Goal: Check status

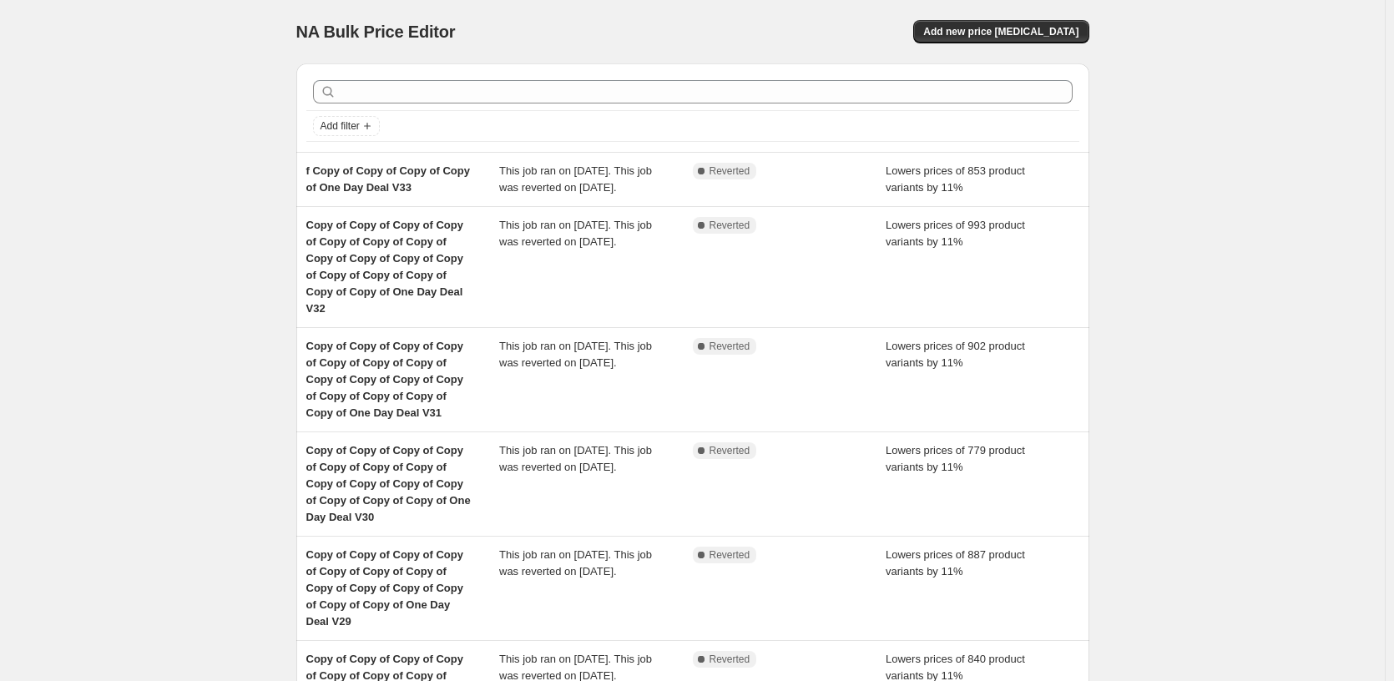
click at [1161, 246] on div "NA Bulk Price Editor. This page is ready NA Bulk Price Editor Add new price [ME…" at bounding box center [692, 613] width 1385 height 1227
click at [360, 129] on span "Add filter" at bounding box center [340, 125] width 39 height 13
click at [354, 156] on span "Job status" at bounding box center [350, 159] width 49 height 13
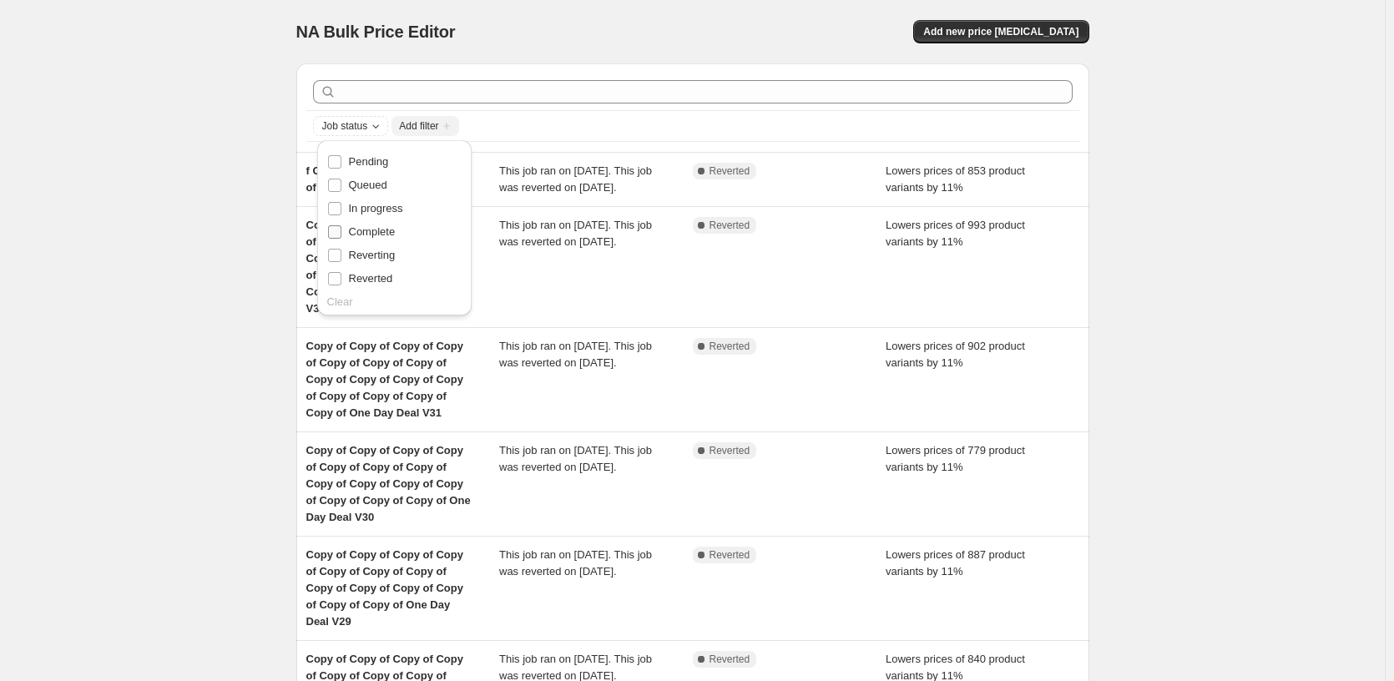
click at [337, 231] on input "Complete" at bounding box center [334, 231] width 13 height 13
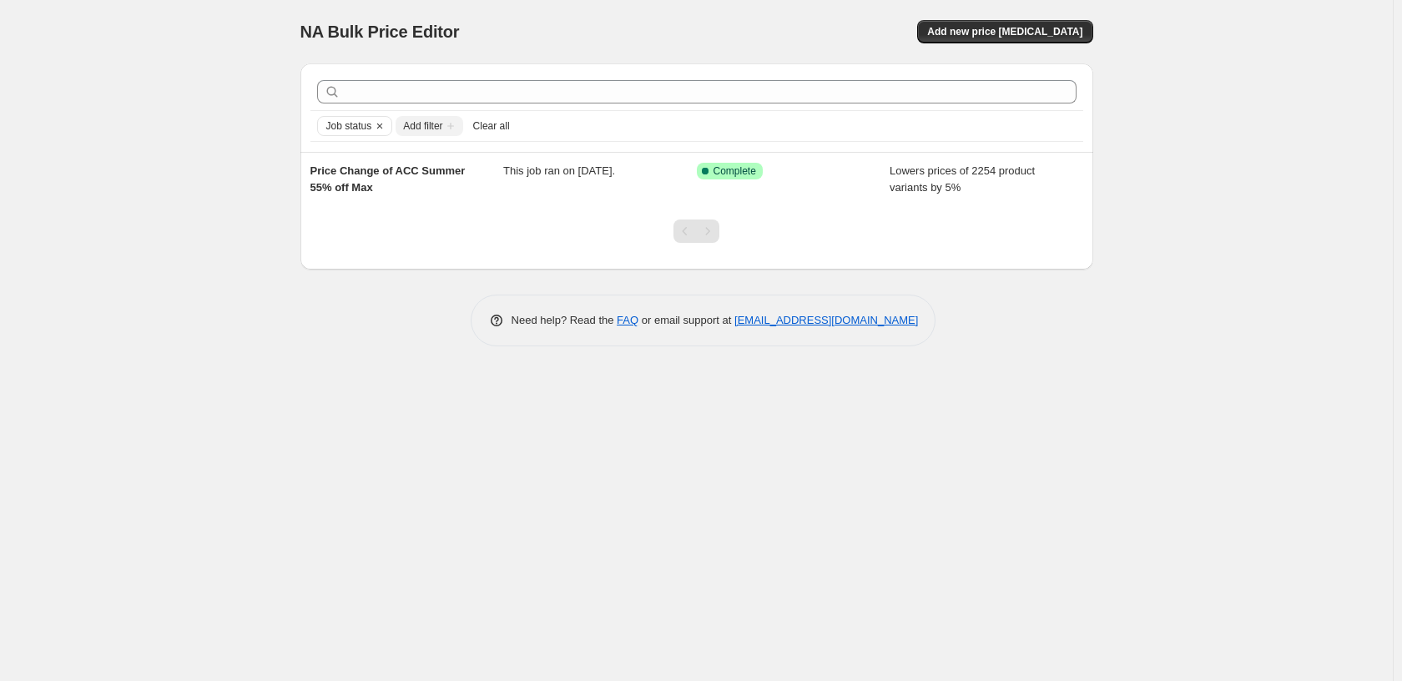
click at [1194, 250] on div "NA Bulk Price Editor. This page is ready NA Bulk Price Editor Add new price [ME…" at bounding box center [696, 340] width 1393 height 681
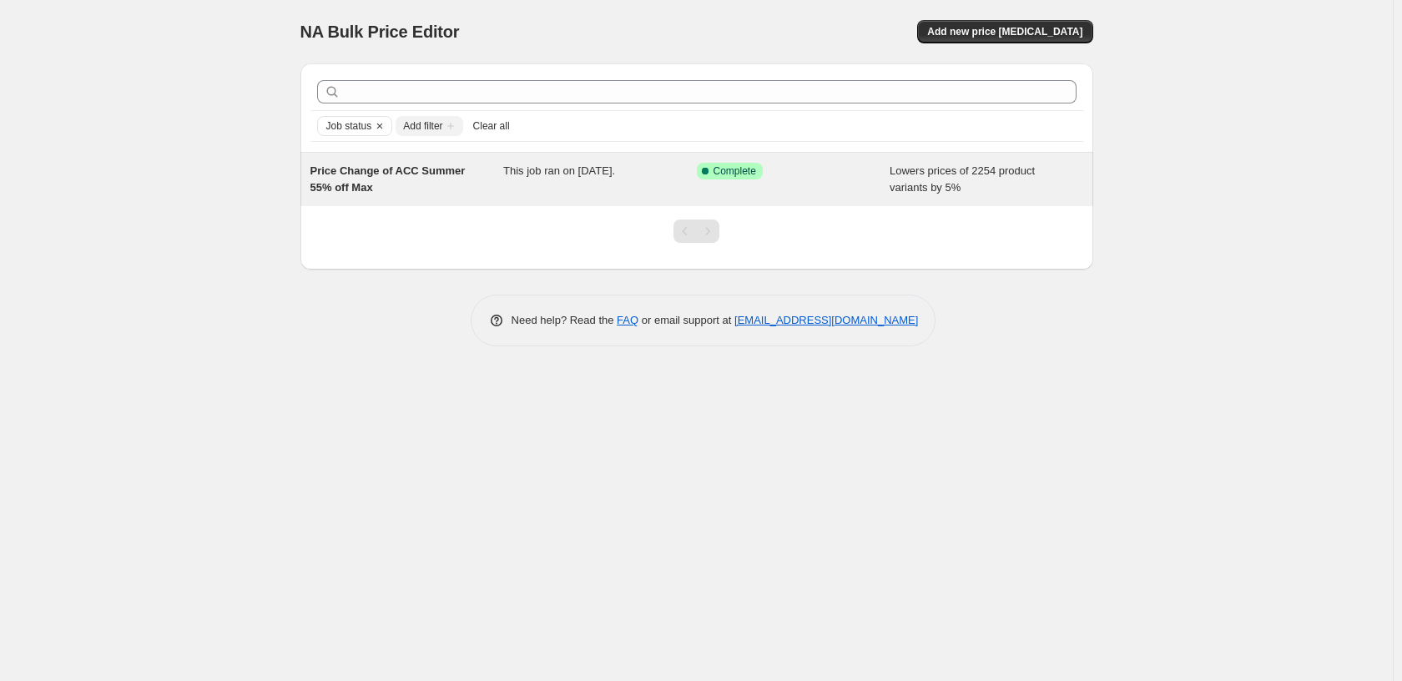
click at [593, 185] on div "This job ran on [DATE]." at bounding box center [600, 179] width 194 height 33
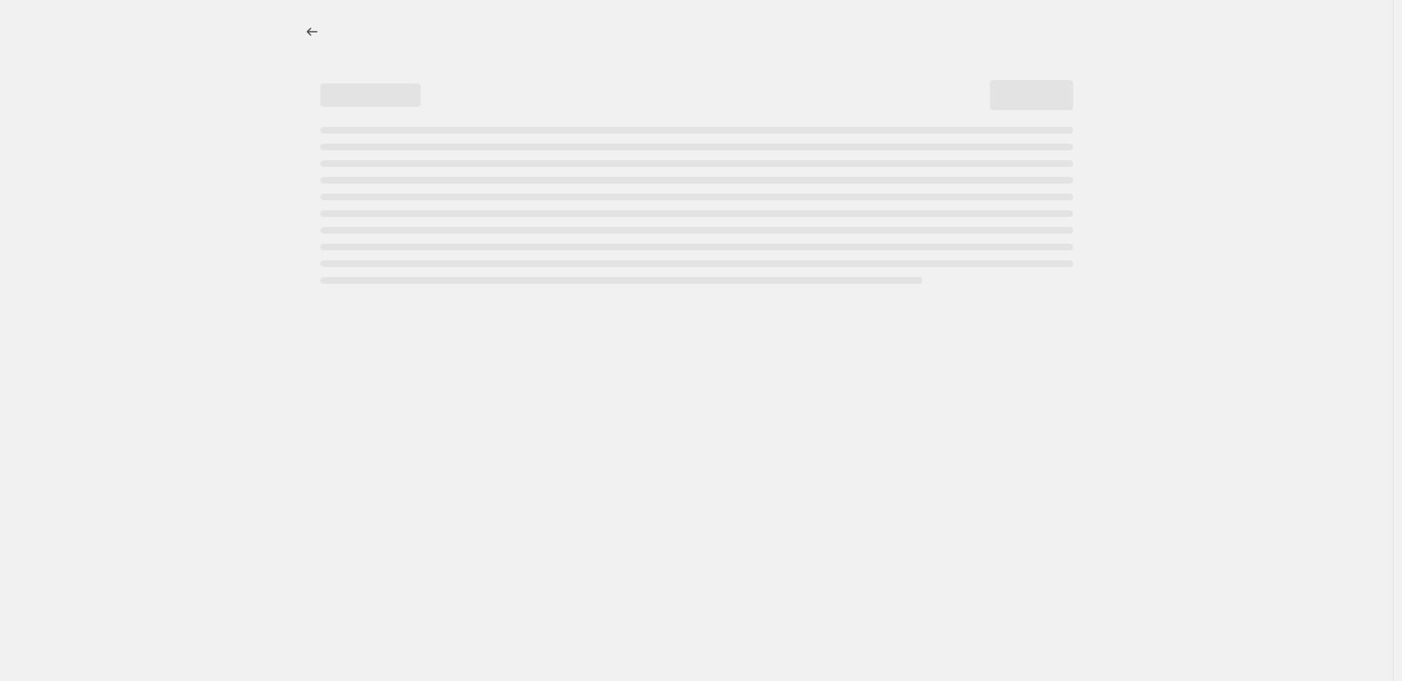
select select "percentage"
select select "pp"
select select "tag"
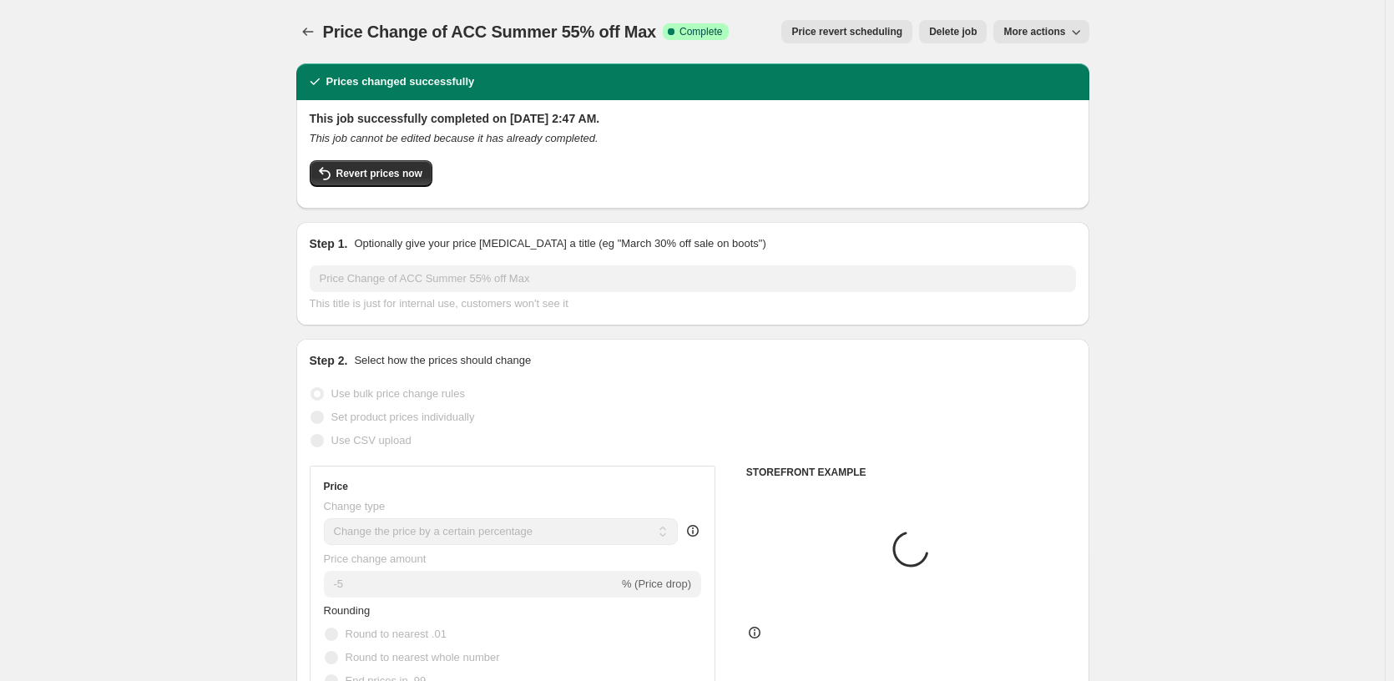
click at [1071, 25] on icon "button" at bounding box center [1076, 31] width 17 height 17
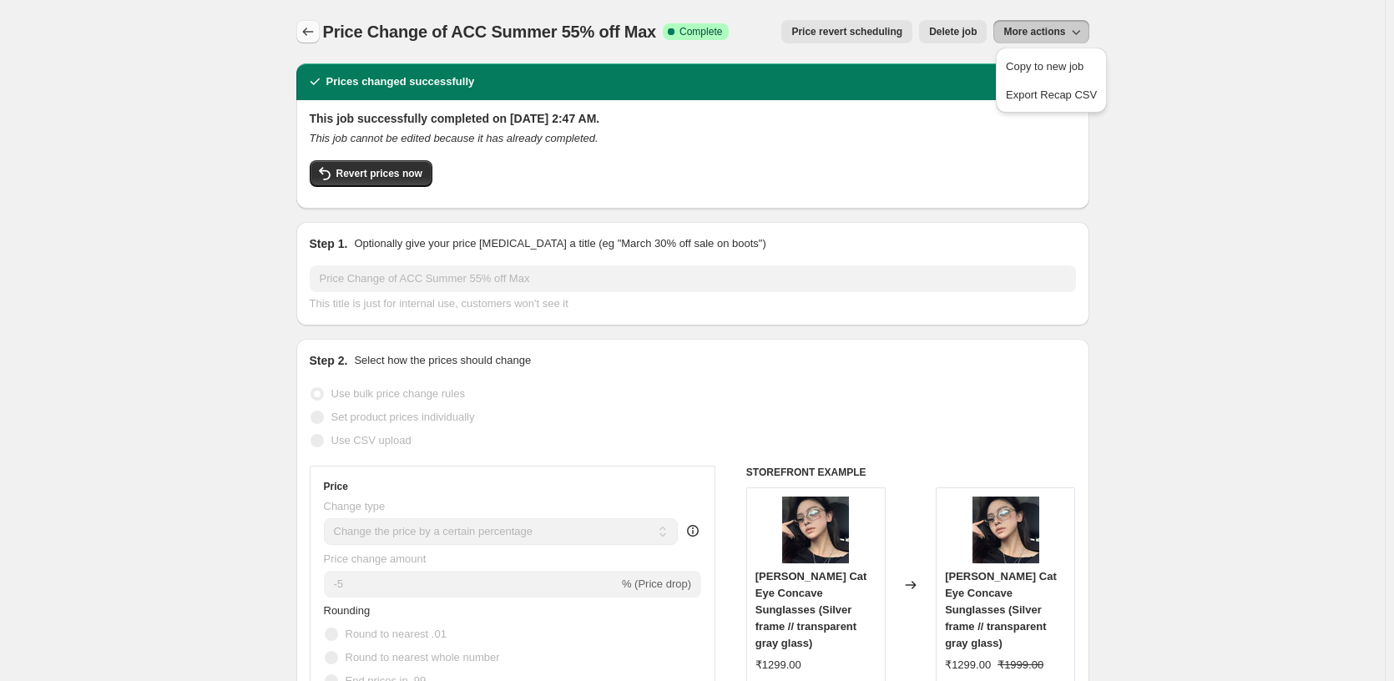
click at [311, 30] on icon "Price change jobs" at bounding box center [308, 31] width 17 height 17
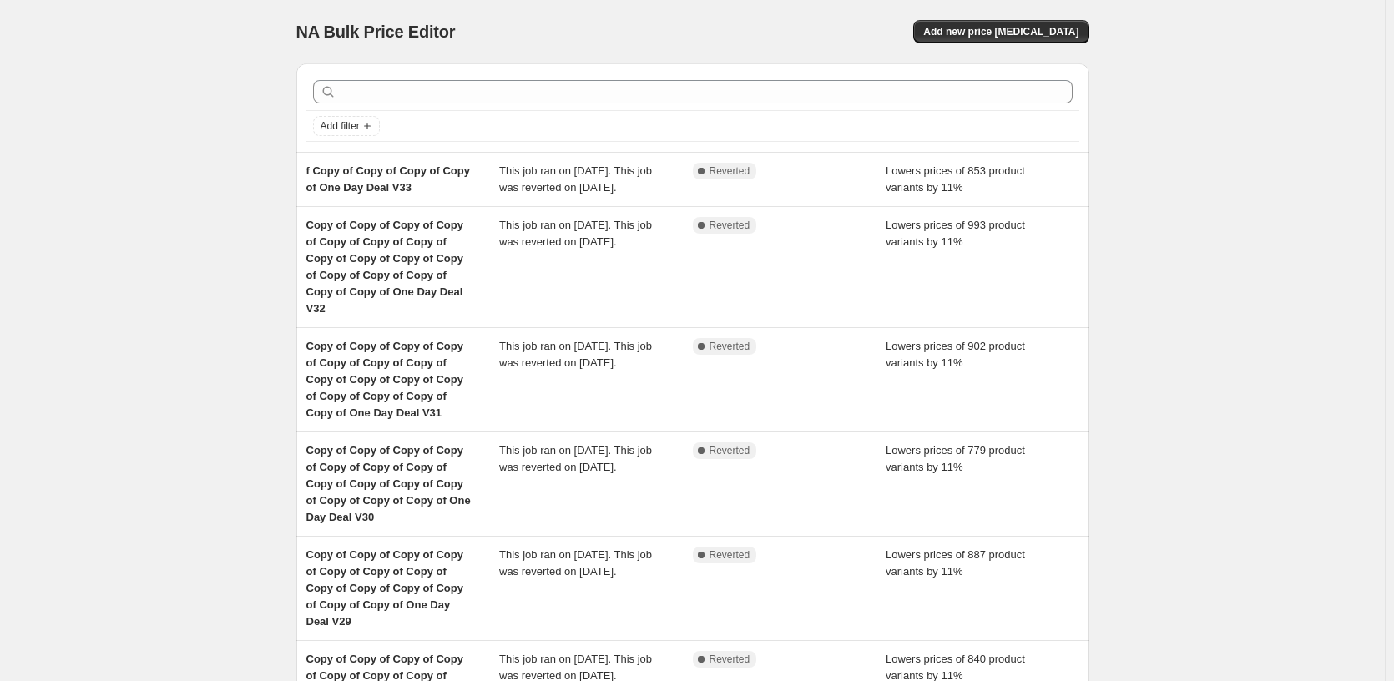
click at [169, 73] on div "NA Bulk Price Editor. This page is ready NA Bulk Price Editor Add new price [ME…" at bounding box center [692, 613] width 1385 height 1227
